Goal: Task Accomplishment & Management: Use online tool/utility

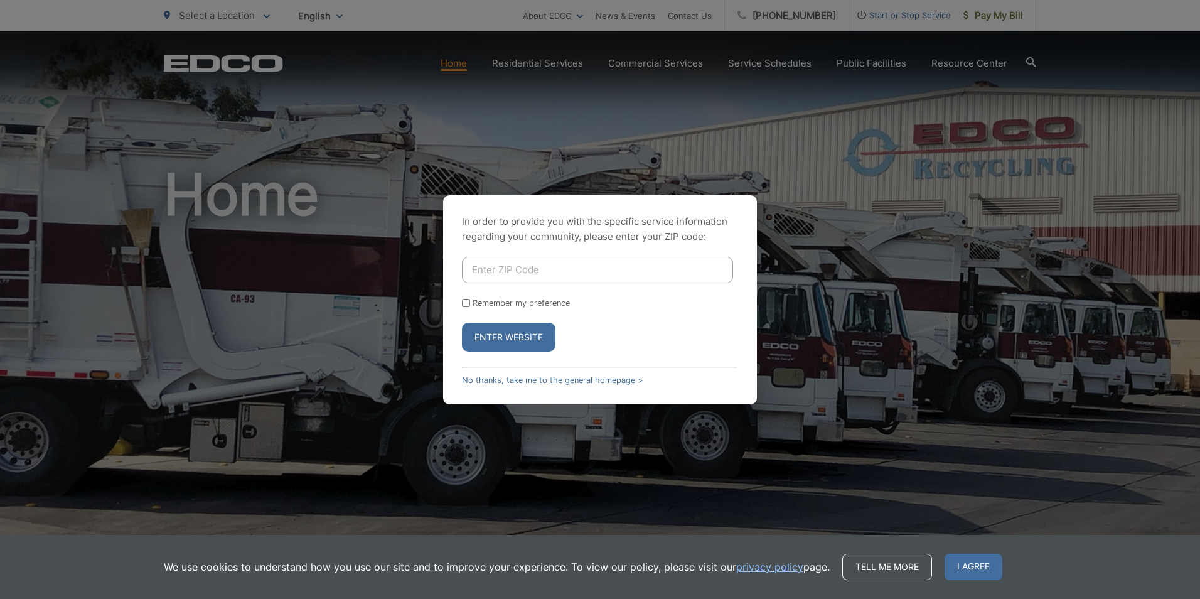
click at [484, 272] on input "Enter ZIP Code" at bounding box center [597, 270] width 271 height 26
type input "92121"
click at [462, 323] on button "Enter Website" at bounding box center [509, 337] width 94 height 29
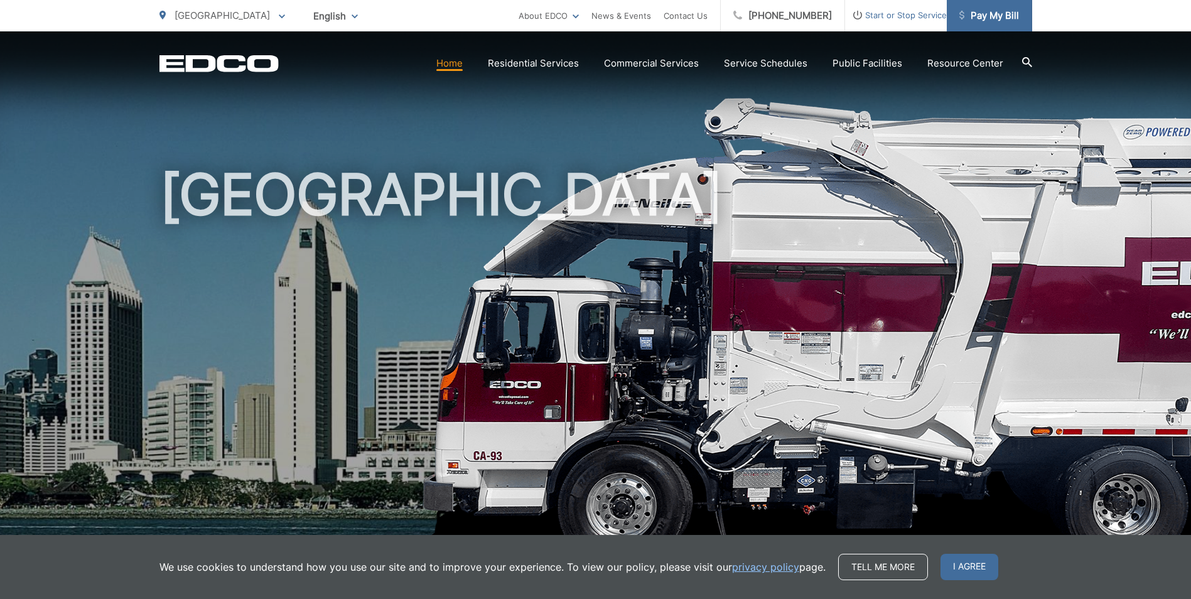
click at [998, 23] on link "Pay My Bill" at bounding box center [989, 15] width 85 height 31
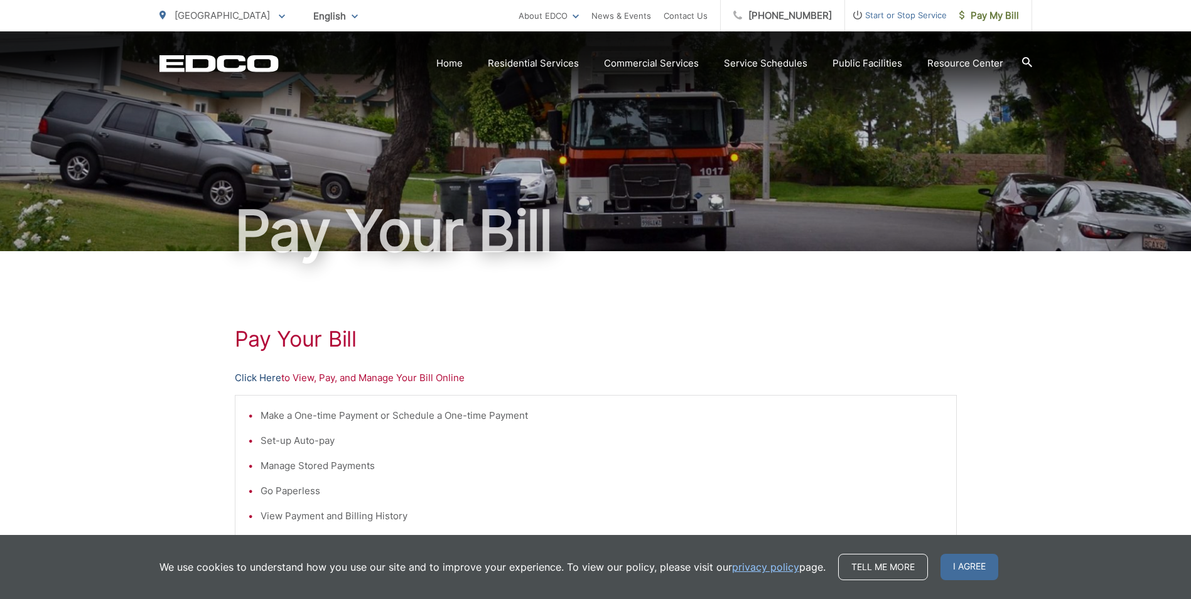
click at [256, 379] on link "Click Here" at bounding box center [258, 377] width 46 height 15
